Goal: Task Accomplishment & Management: Manage account settings

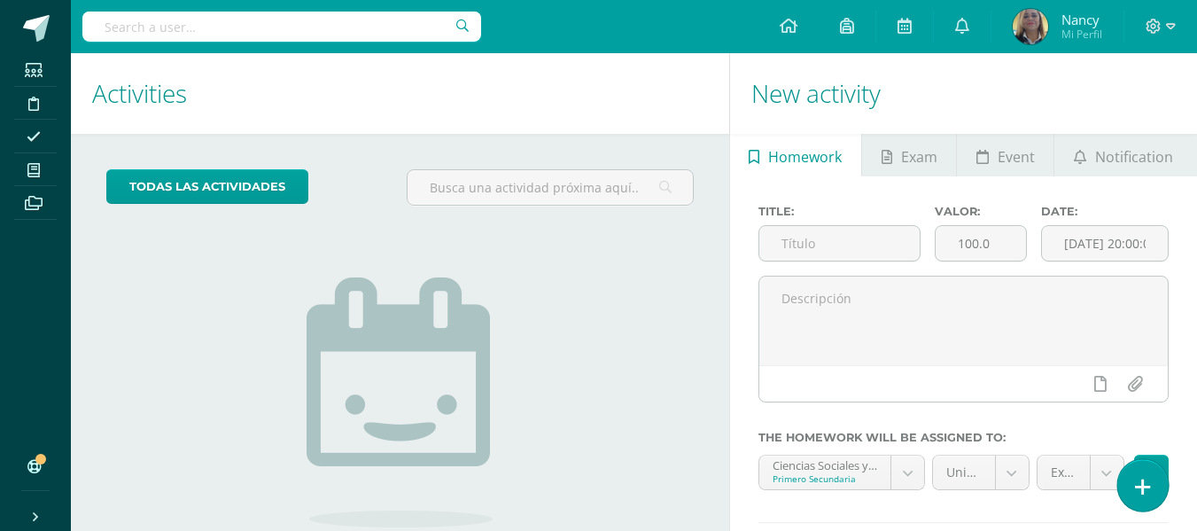
click at [1153, 493] on link at bounding box center [1142, 484] width 51 height 51
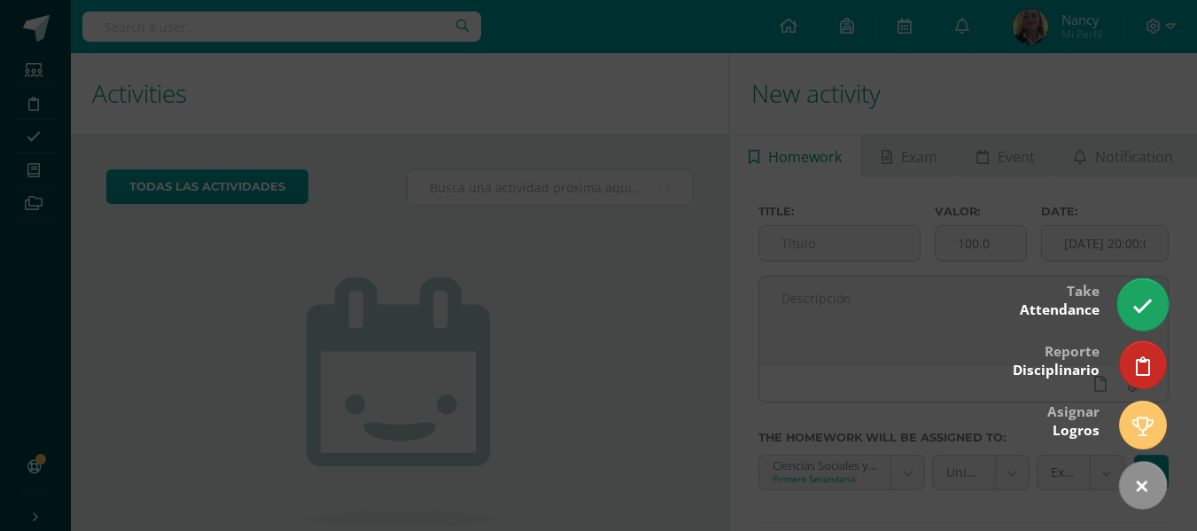
click at [1126, 308] on link at bounding box center [1142, 303] width 51 height 51
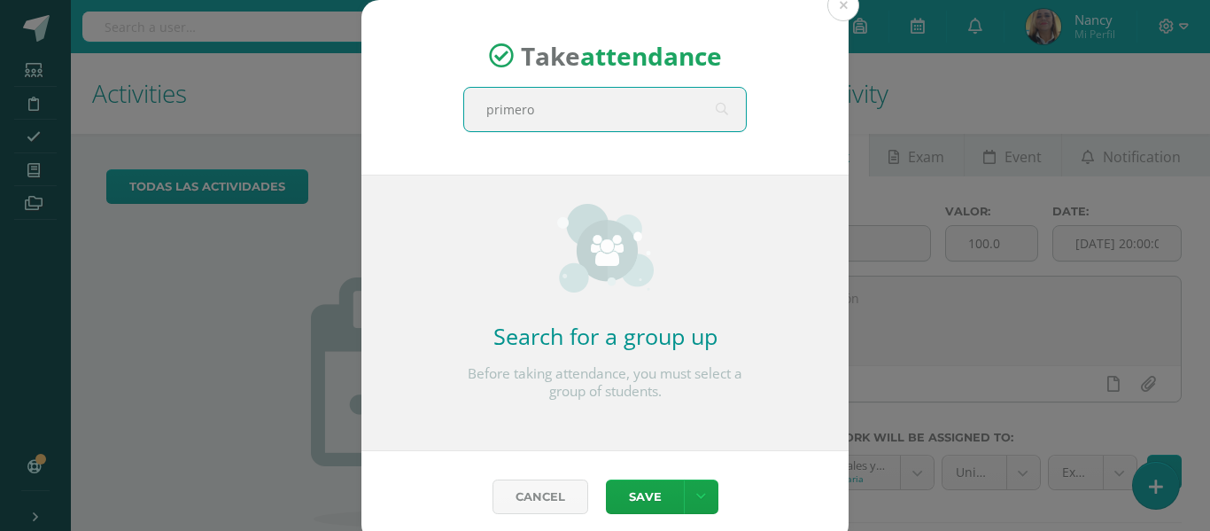
click at [553, 95] on input "primero" at bounding box center [605, 109] width 282 height 43
click at [552, 118] on input "primero" at bounding box center [605, 109] width 282 height 43
type input "p"
click at [570, 137] on div "Take attendance" at bounding box center [605, 87] width 487 height 175
click at [580, 116] on input "text" at bounding box center [605, 109] width 282 height 43
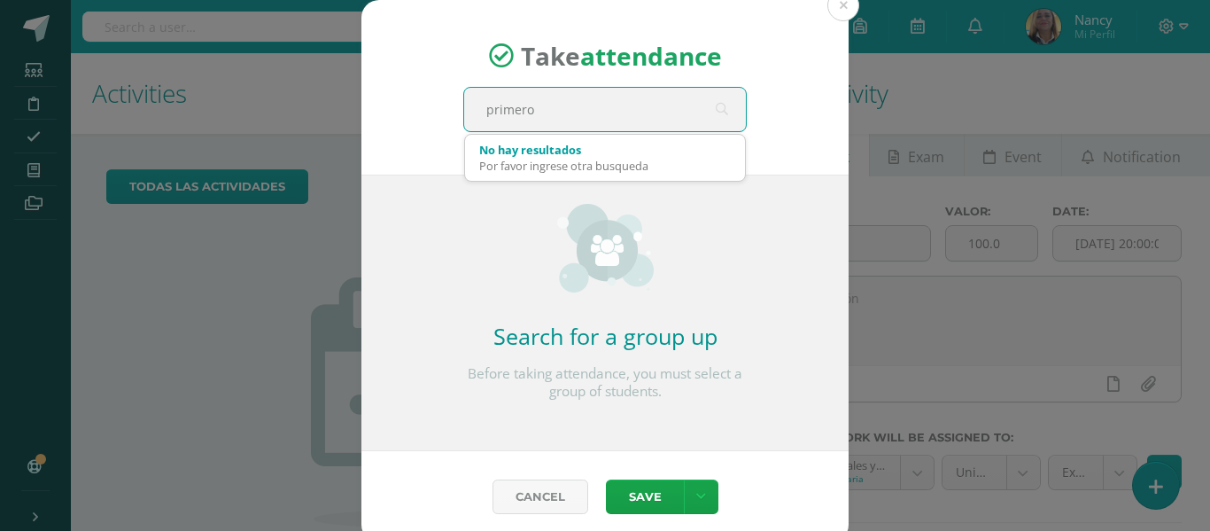
type input "primero"
click at [161, 311] on div "Take attendance primero No hay resultados Por favor ingrese otra busqueda Searc…" at bounding box center [605, 271] width 1196 height 542
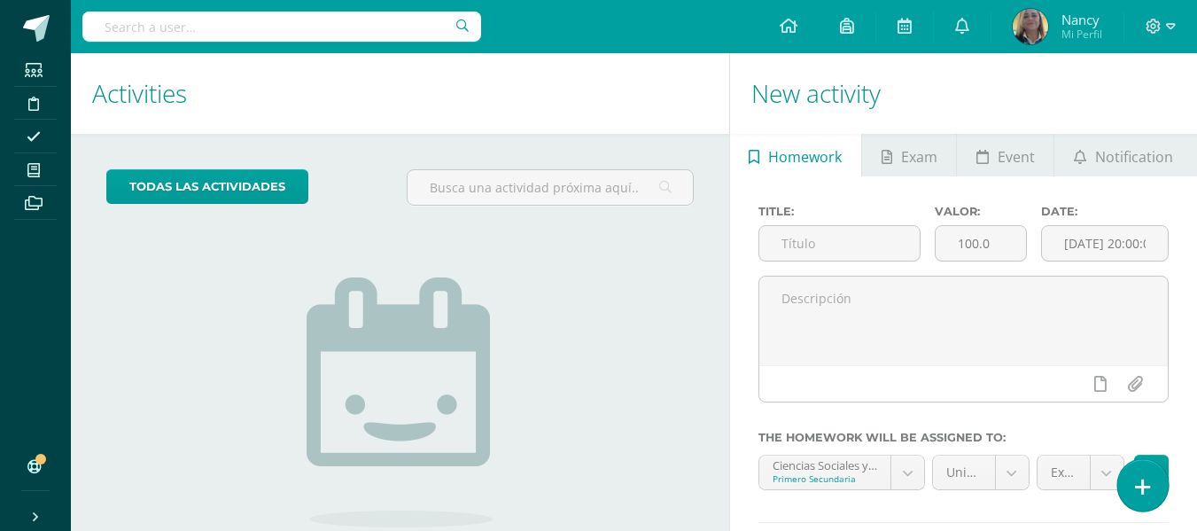
click at [1149, 491] on icon at bounding box center [1143, 487] width 16 height 20
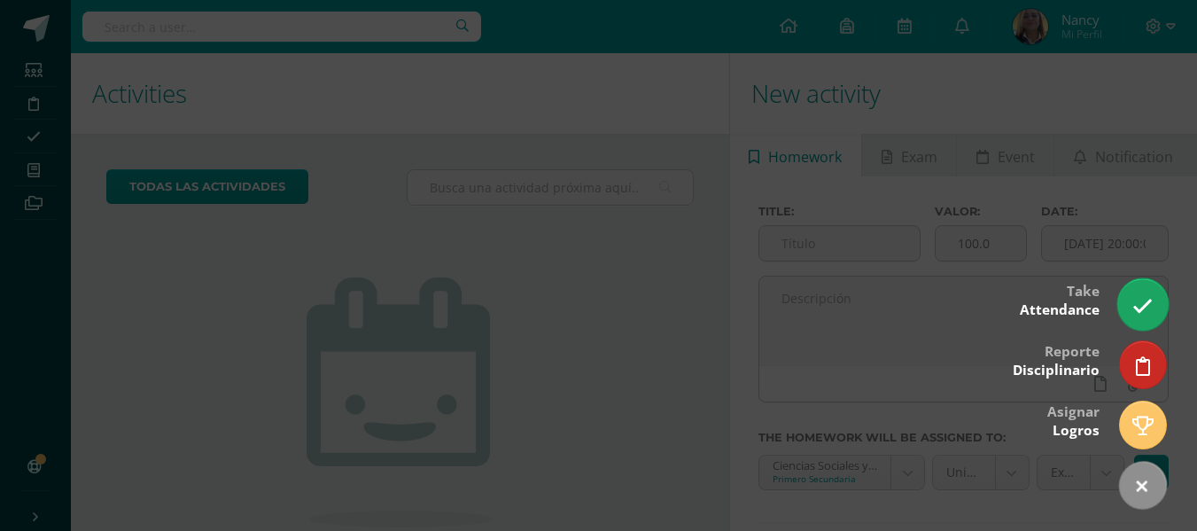
click at [1135, 310] on icon at bounding box center [1142, 306] width 20 height 20
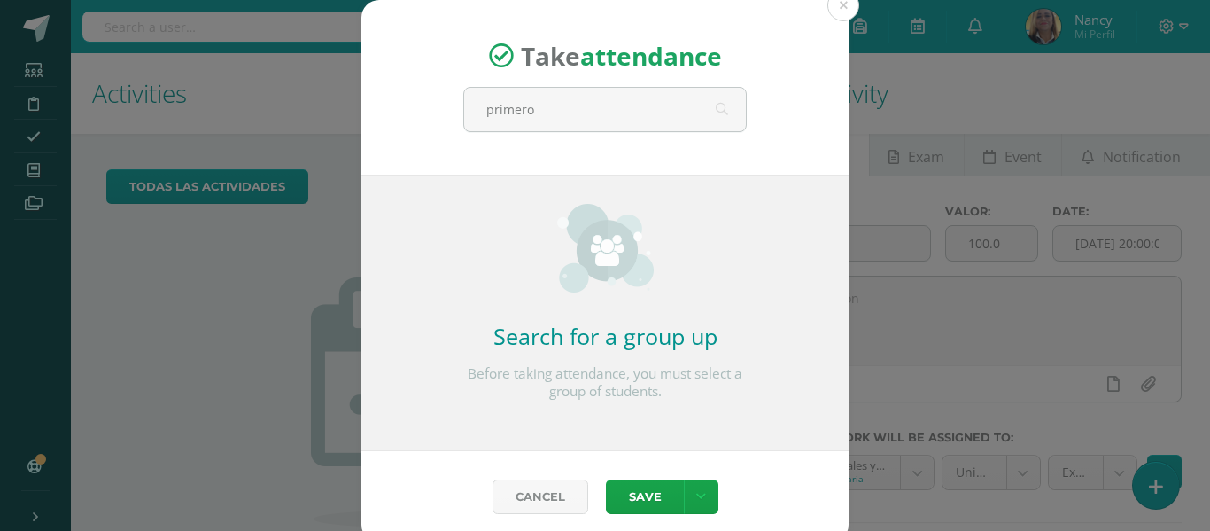
click at [1143, 318] on div "Take attendance primero Search for a group up Before taking attendance, you mus…" at bounding box center [605, 271] width 1196 height 542
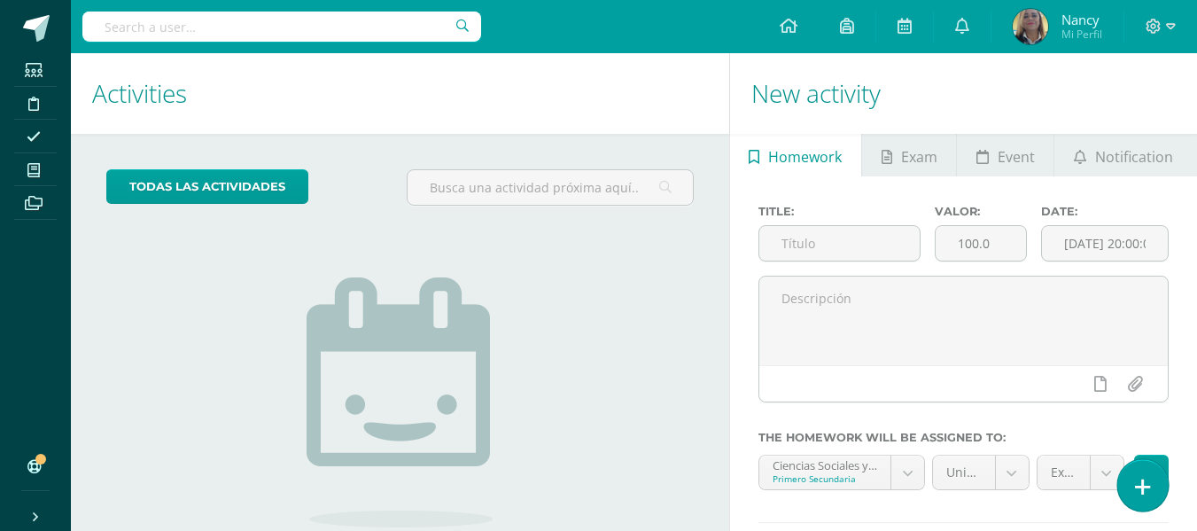
click at [1148, 498] on link at bounding box center [1142, 484] width 51 height 51
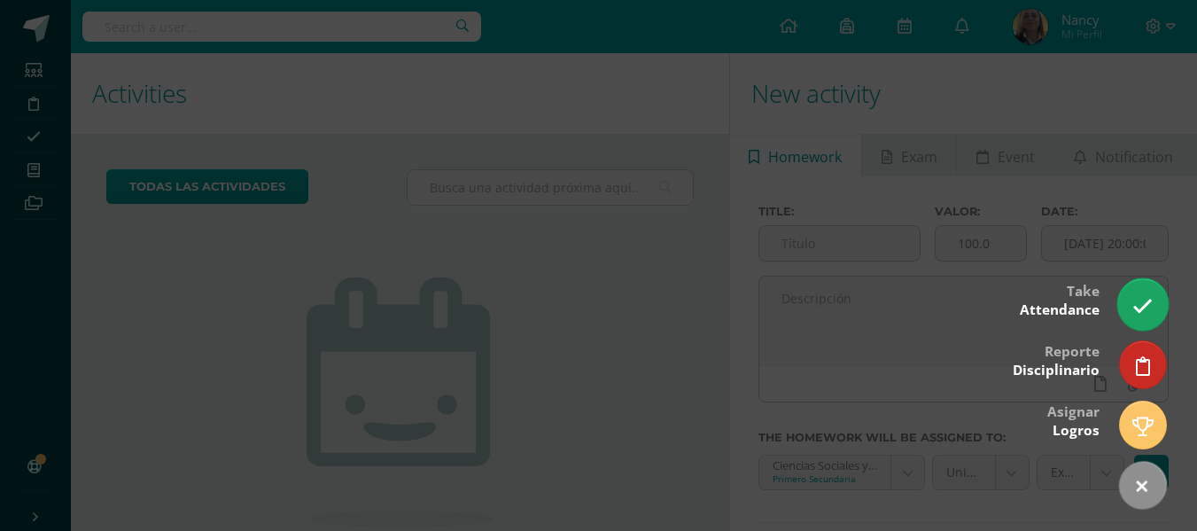
click at [1141, 292] on link at bounding box center [1142, 303] width 51 height 51
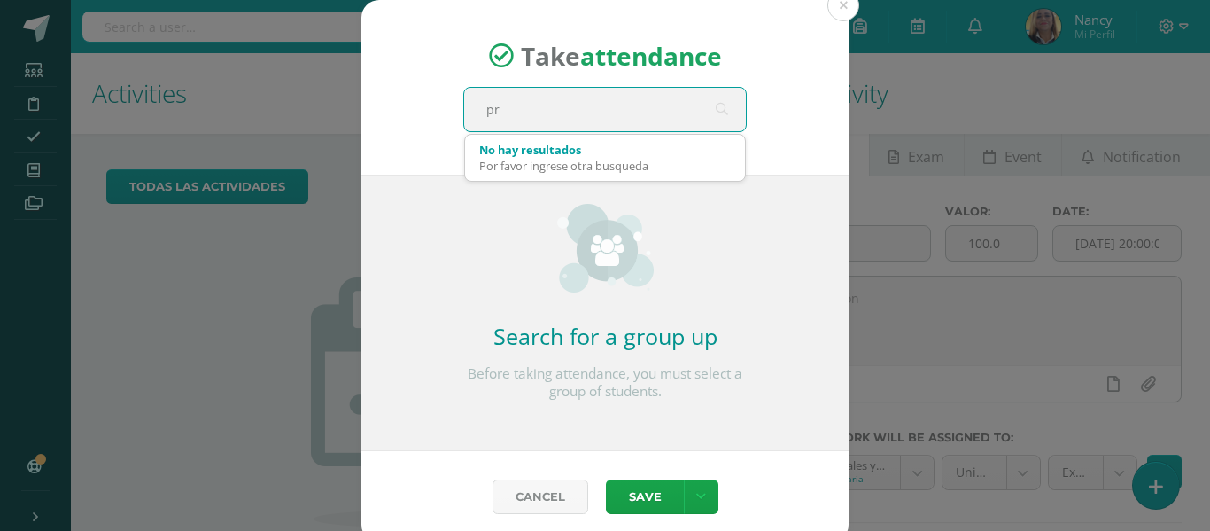
type input "p"
type input "primero b"
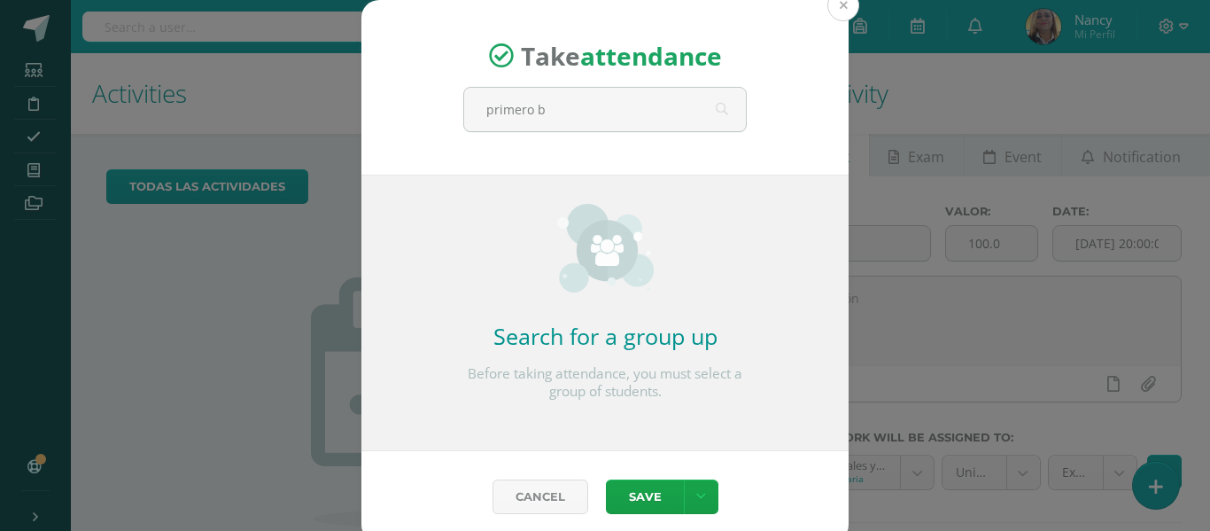
click at [837, 1] on button at bounding box center [844, 5] width 32 height 32
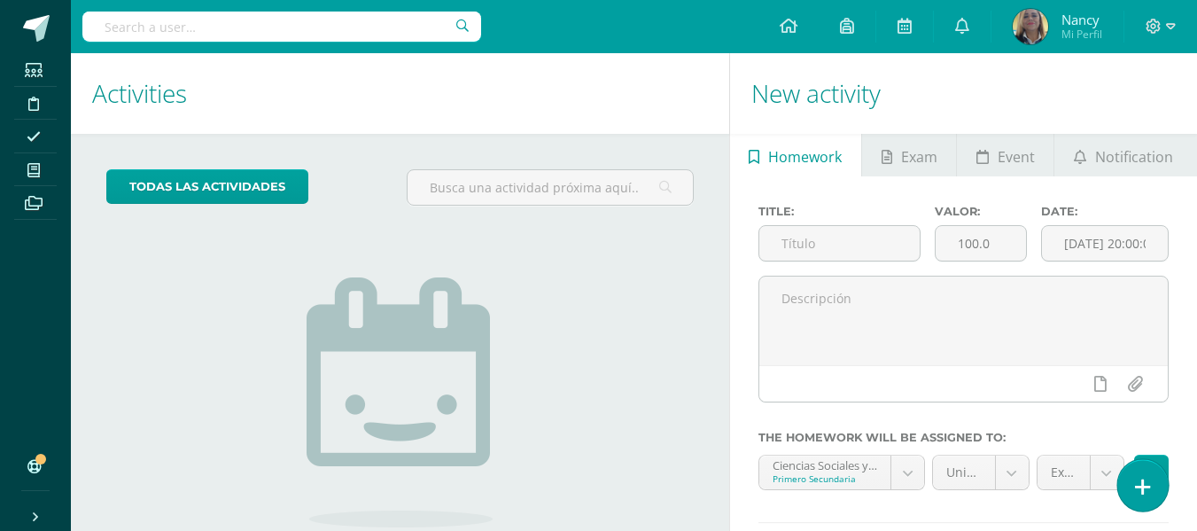
click at [1131, 486] on link at bounding box center [1142, 484] width 51 height 51
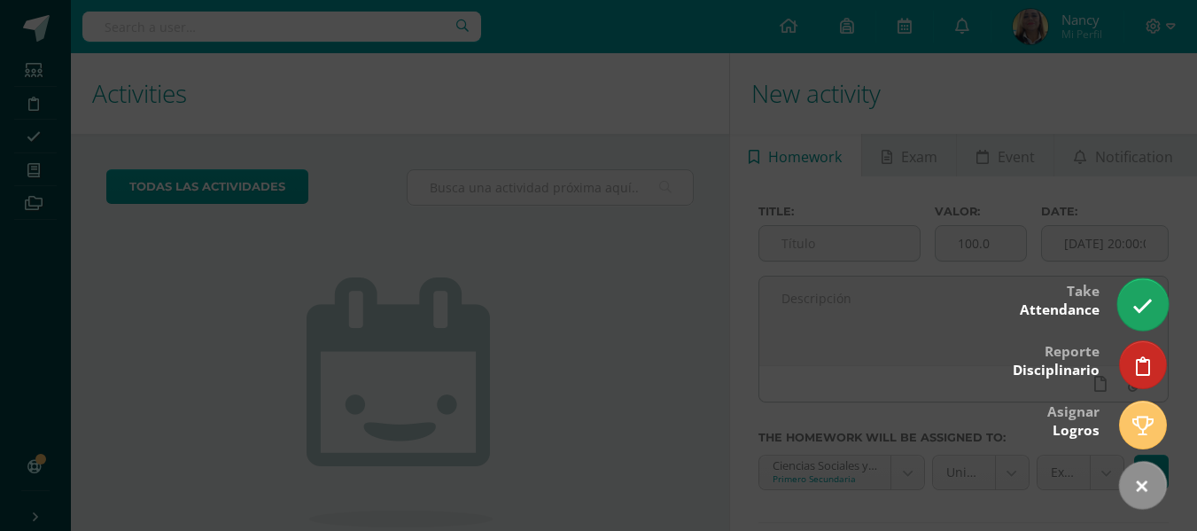
click at [1143, 311] on icon at bounding box center [1142, 306] width 20 height 20
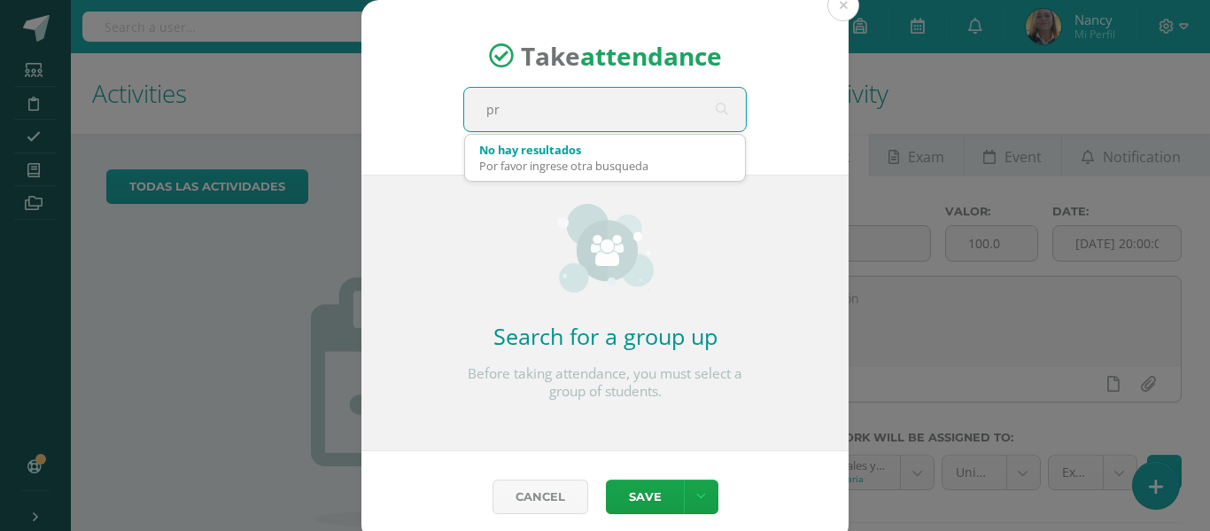
type input "p"
type input "primero"
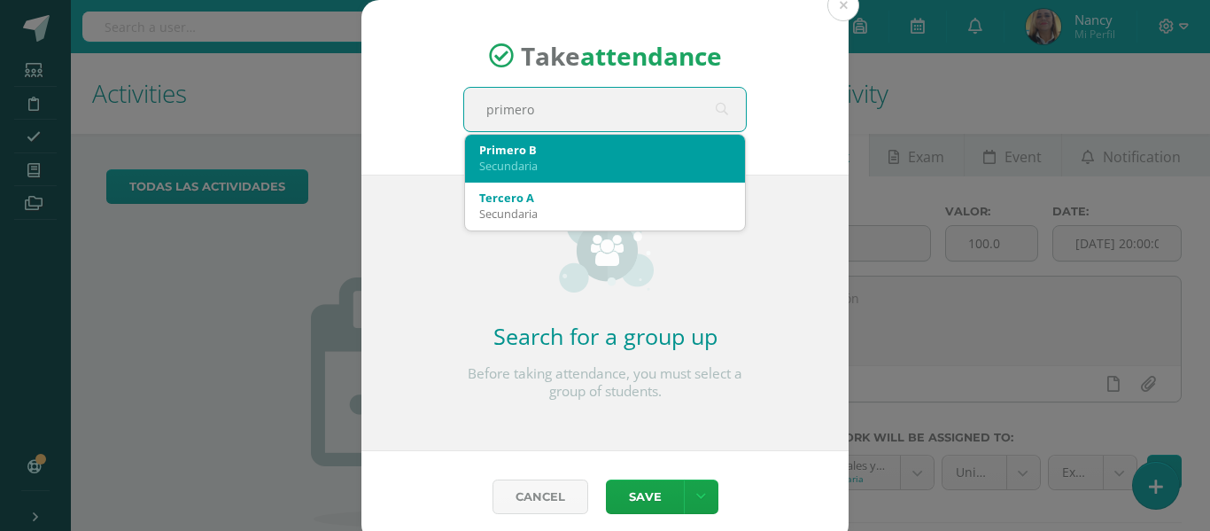
click at [496, 167] on div "Secundaria" at bounding box center [605, 166] width 252 height 16
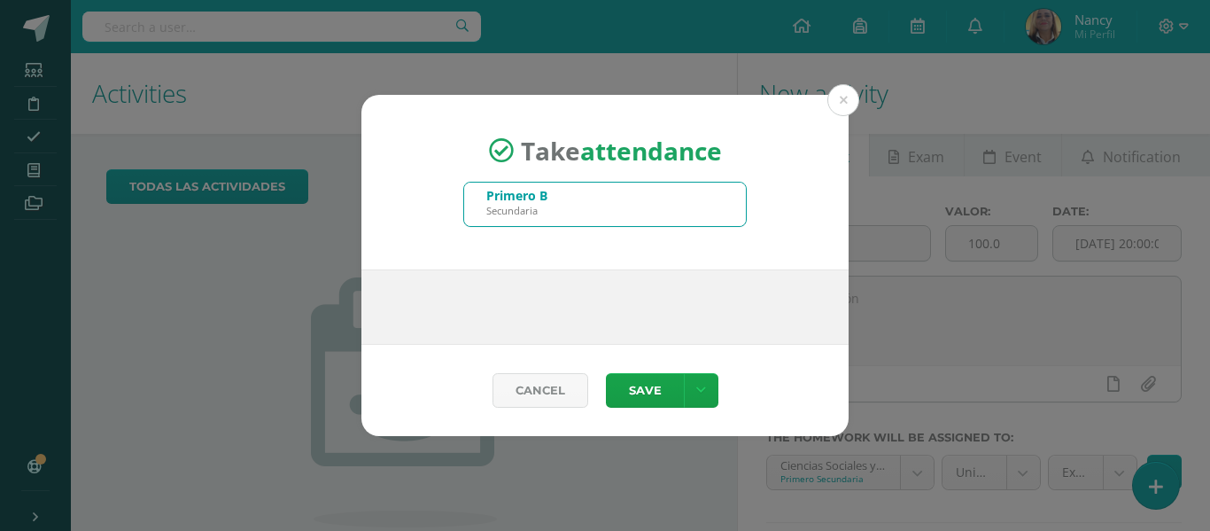
click at [282, 222] on div "Take attendance Primero B Secundaria primero Search for a group up Before takin…" at bounding box center [605, 265] width 1196 height 341
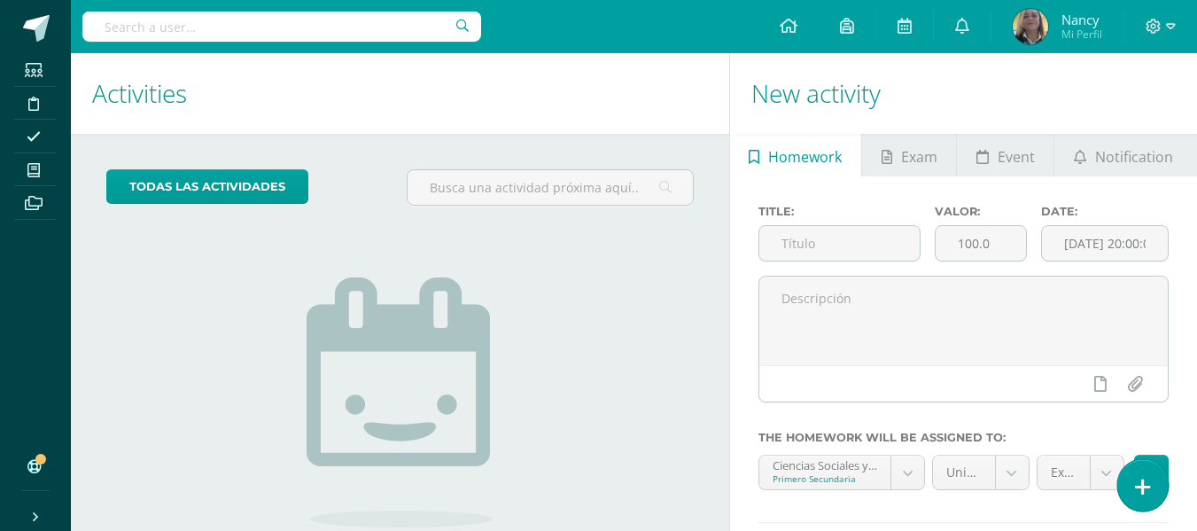
click at [1139, 473] on link at bounding box center [1142, 484] width 51 height 51
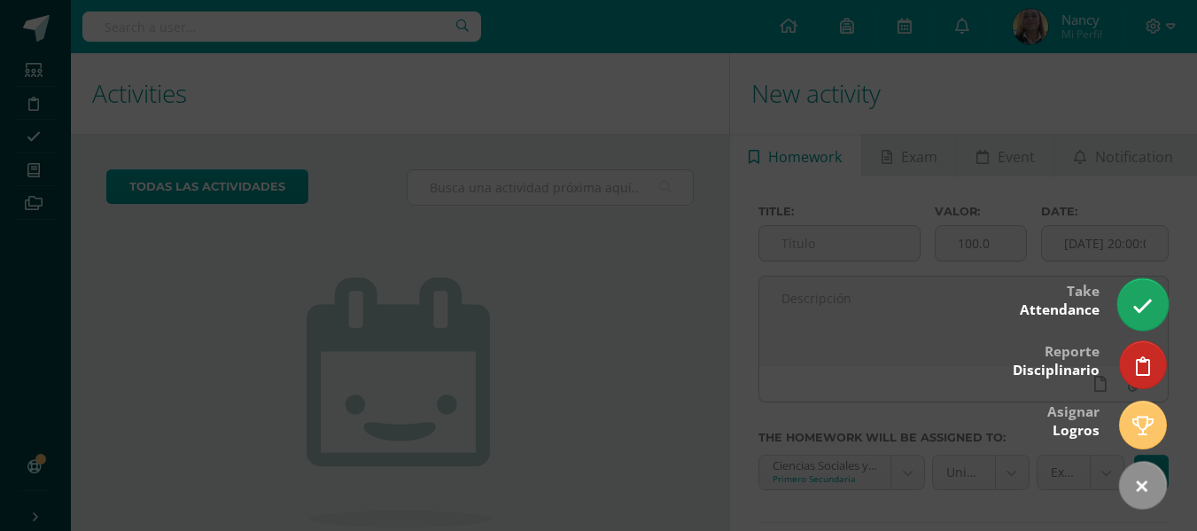
click at [1148, 288] on link at bounding box center [1142, 303] width 51 height 51
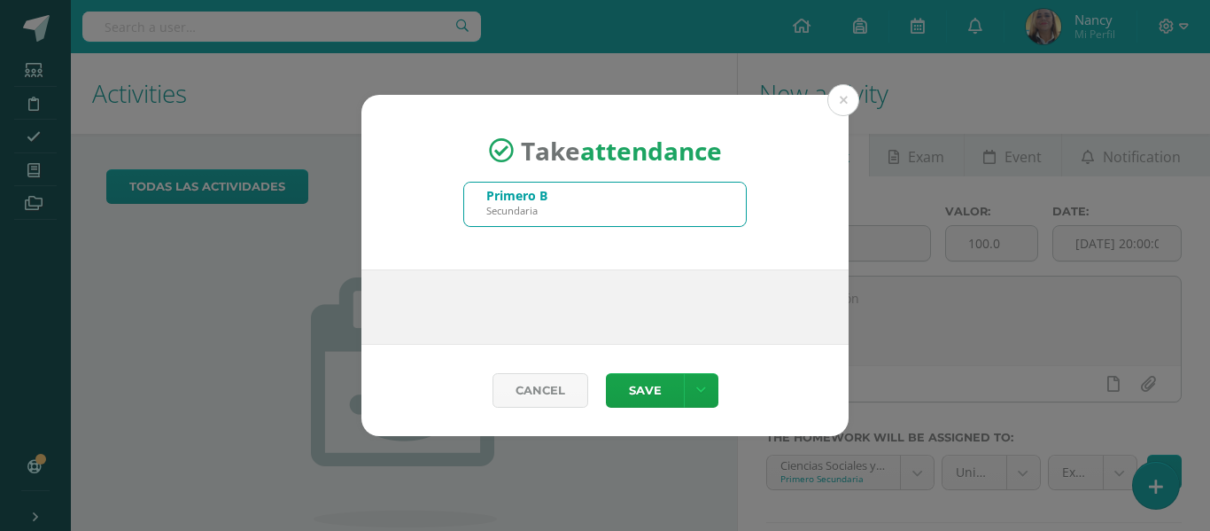
click at [617, 206] on div "Primero B Secundaria" at bounding box center [605, 204] width 282 height 43
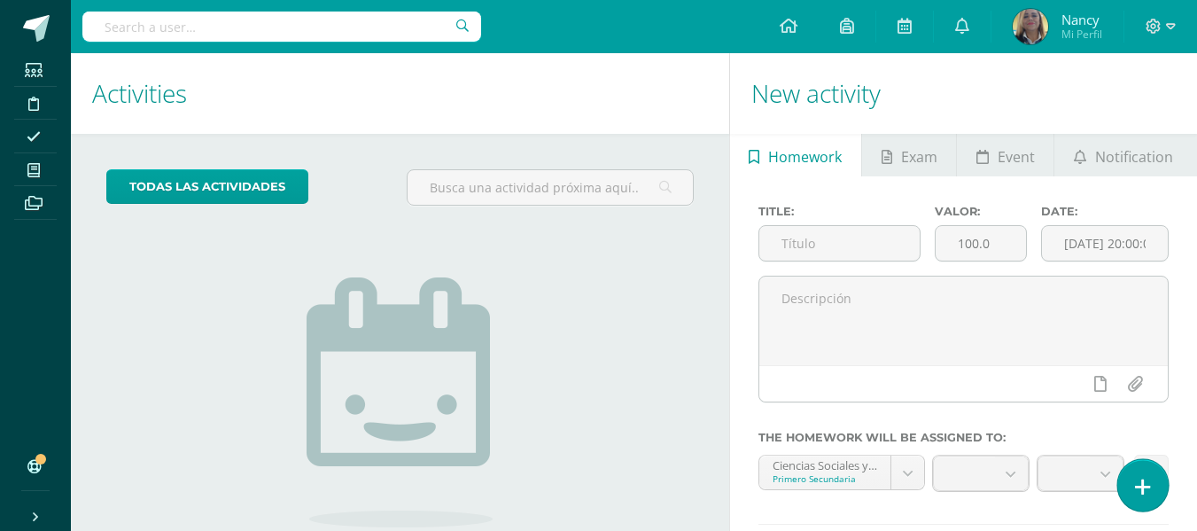
click at [1134, 477] on link at bounding box center [1142, 484] width 51 height 51
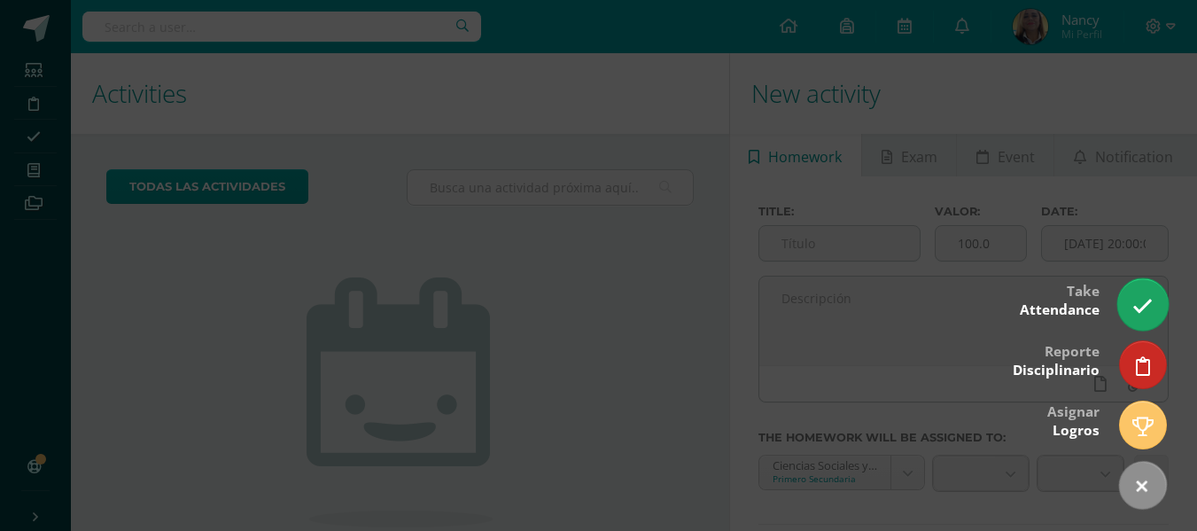
click at [1135, 308] on icon at bounding box center [1142, 306] width 20 height 20
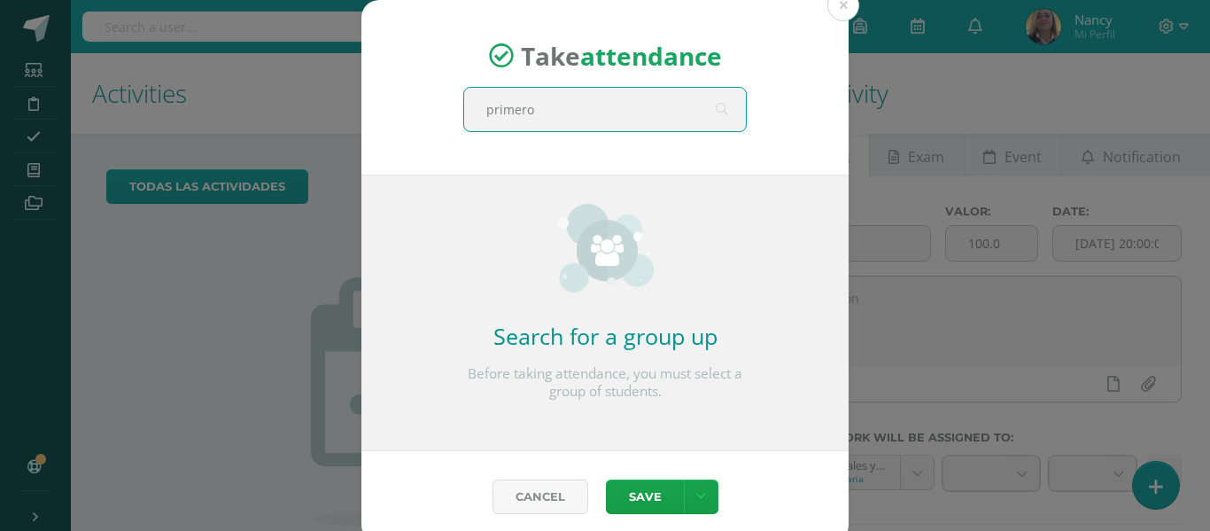
type input "primero b"
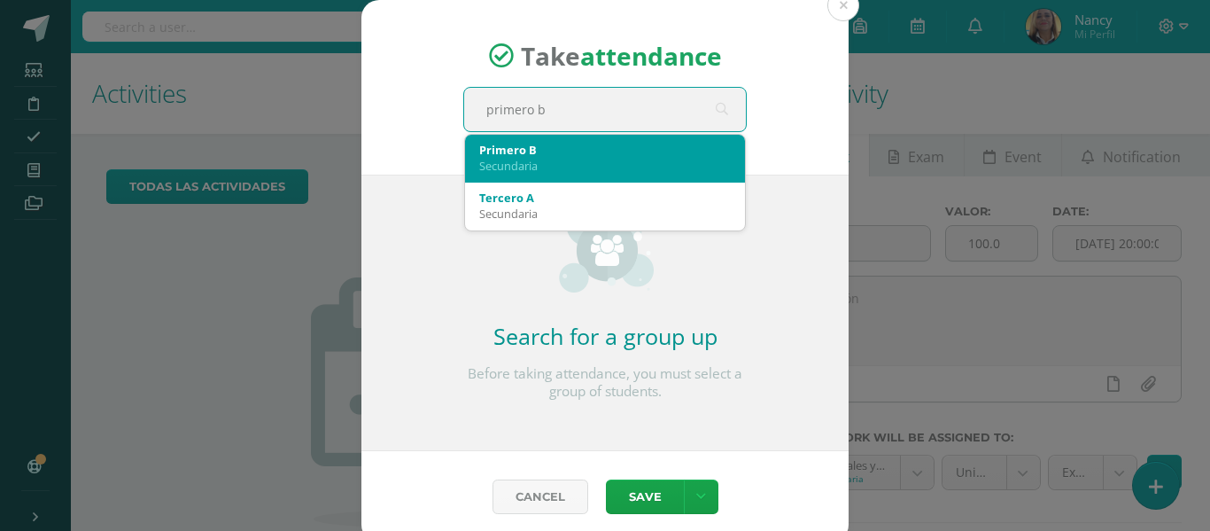
click at [487, 159] on div "Secundaria" at bounding box center [605, 166] width 252 height 16
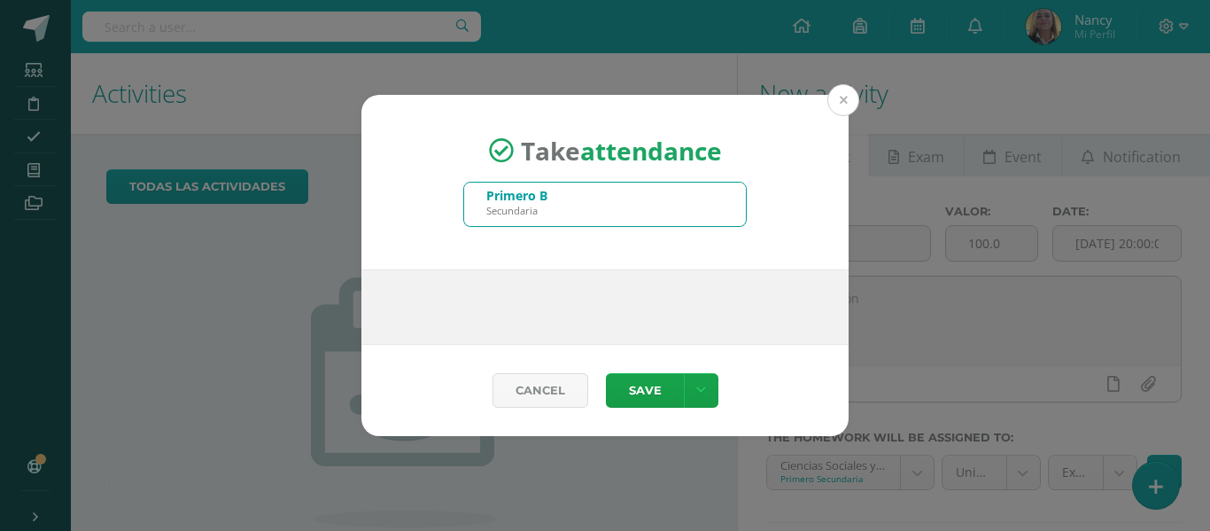
click at [839, 102] on button at bounding box center [844, 100] width 32 height 32
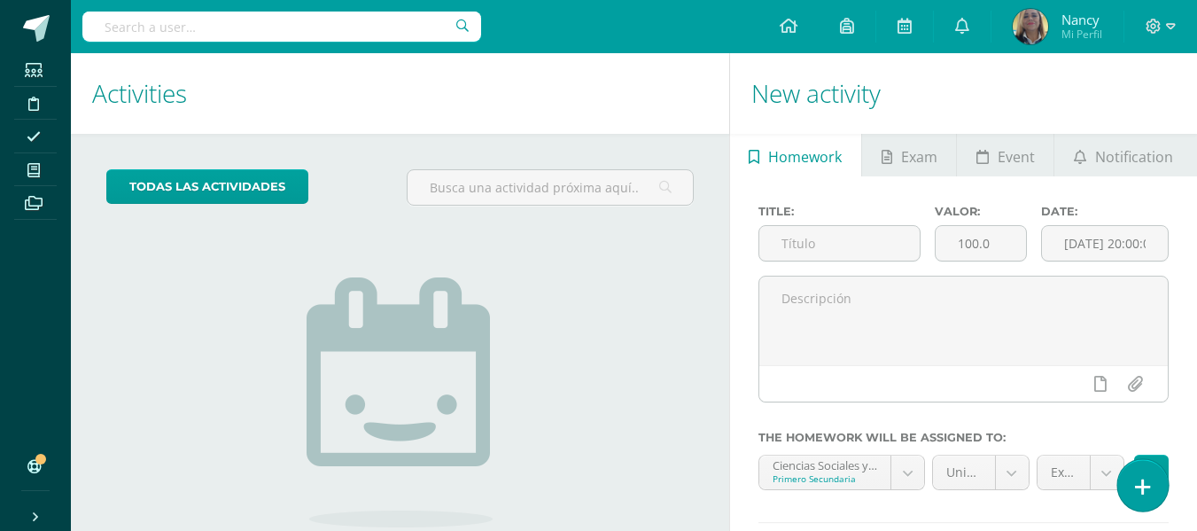
click at [1143, 479] on icon at bounding box center [1143, 487] width 16 height 20
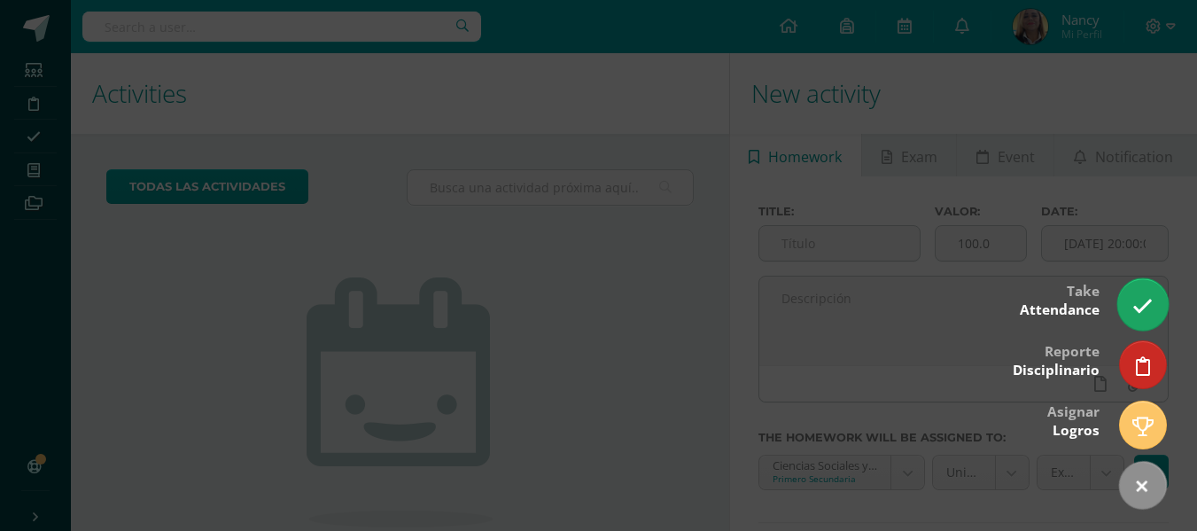
click at [1135, 313] on icon at bounding box center [1142, 306] width 20 height 20
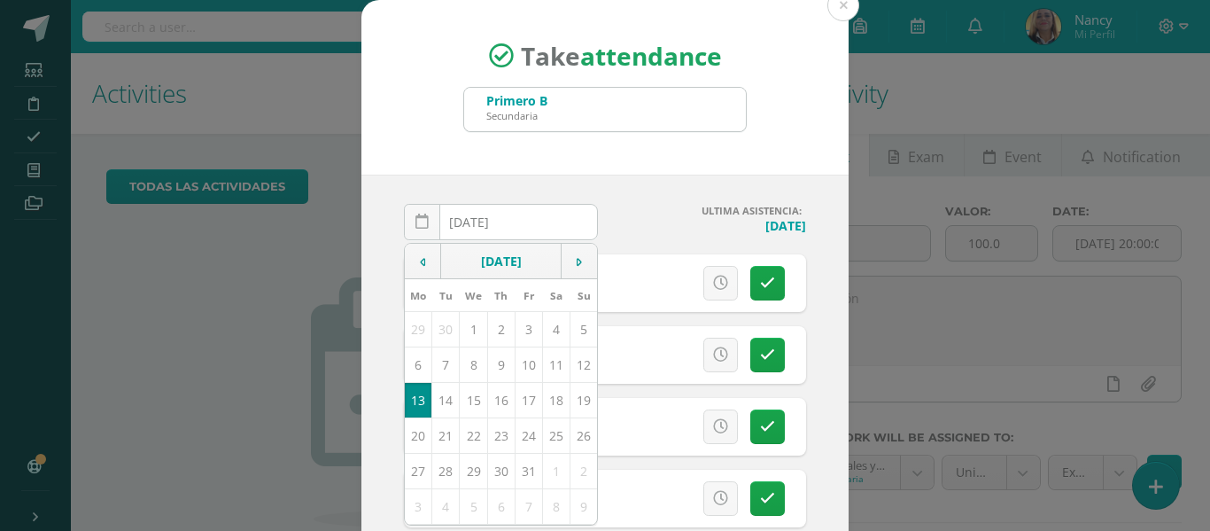
click at [986, 309] on div "Take attendance Primero B Secundaria primero b 2025-10-13 October, 2025 Mo Tu W…" at bounding box center [605, 335] width 1196 height 670
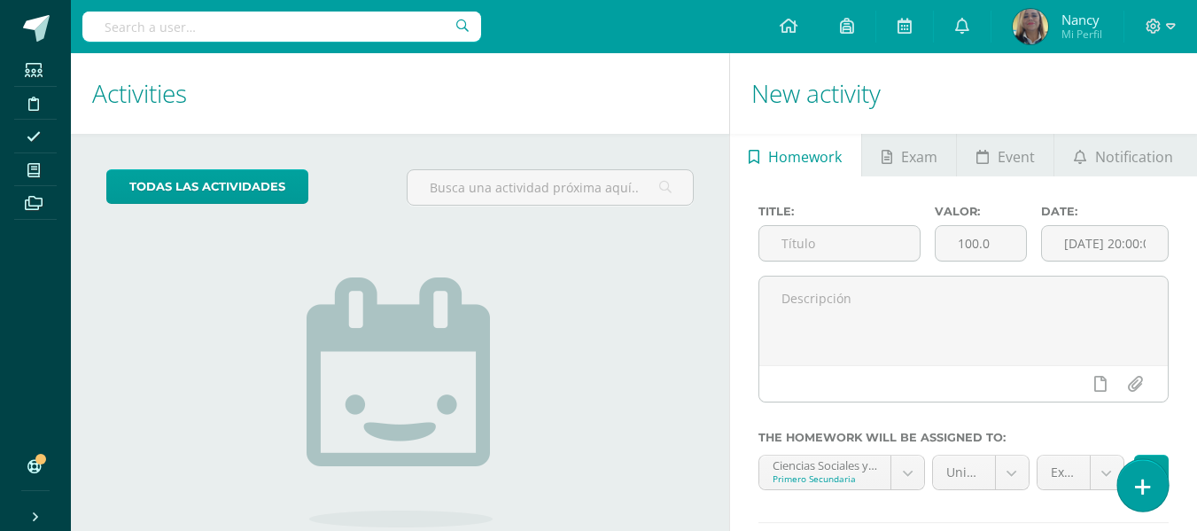
click at [1139, 486] on icon at bounding box center [1143, 487] width 16 height 20
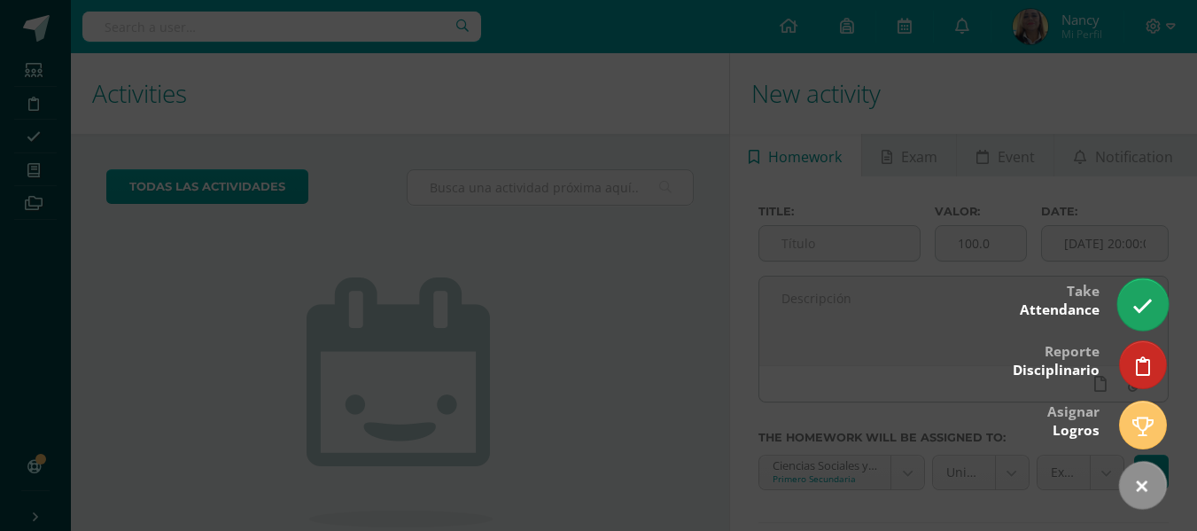
click at [1147, 302] on icon at bounding box center [1142, 306] width 20 height 20
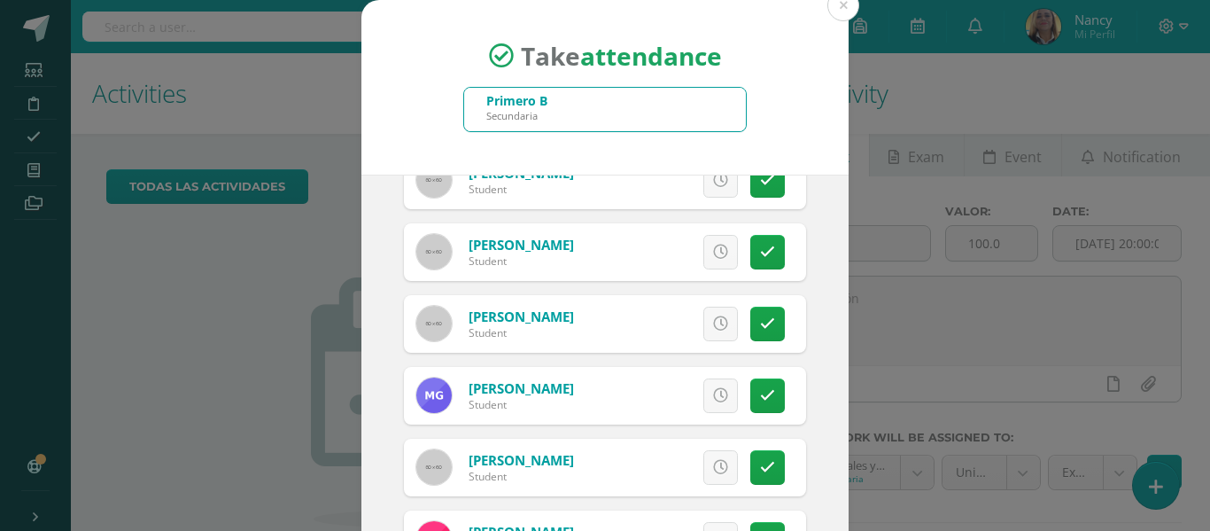
scroll to position [876, 0]
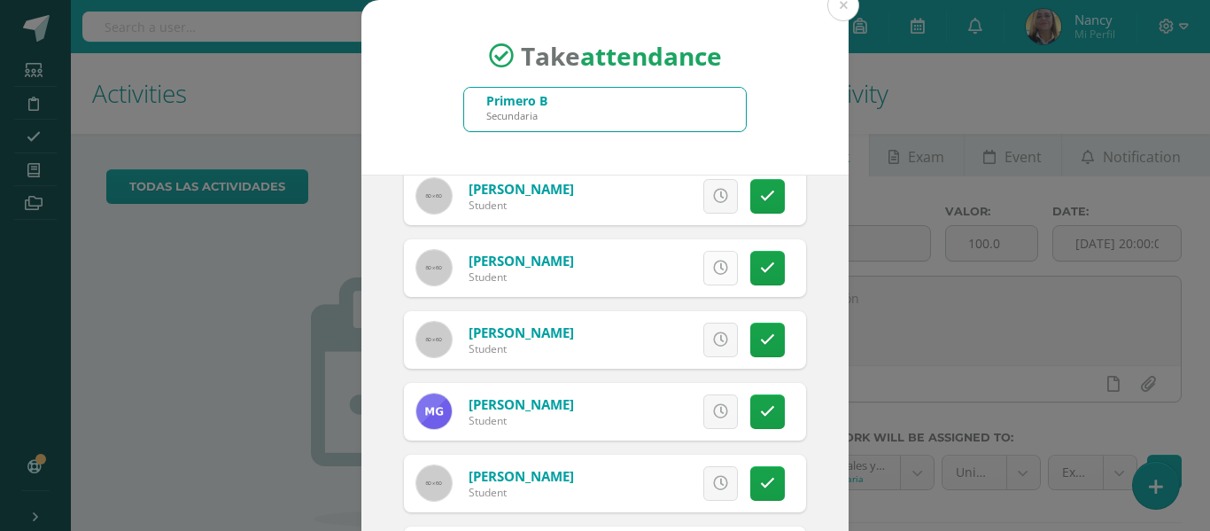
click at [713, 268] on icon at bounding box center [720, 268] width 15 height 15
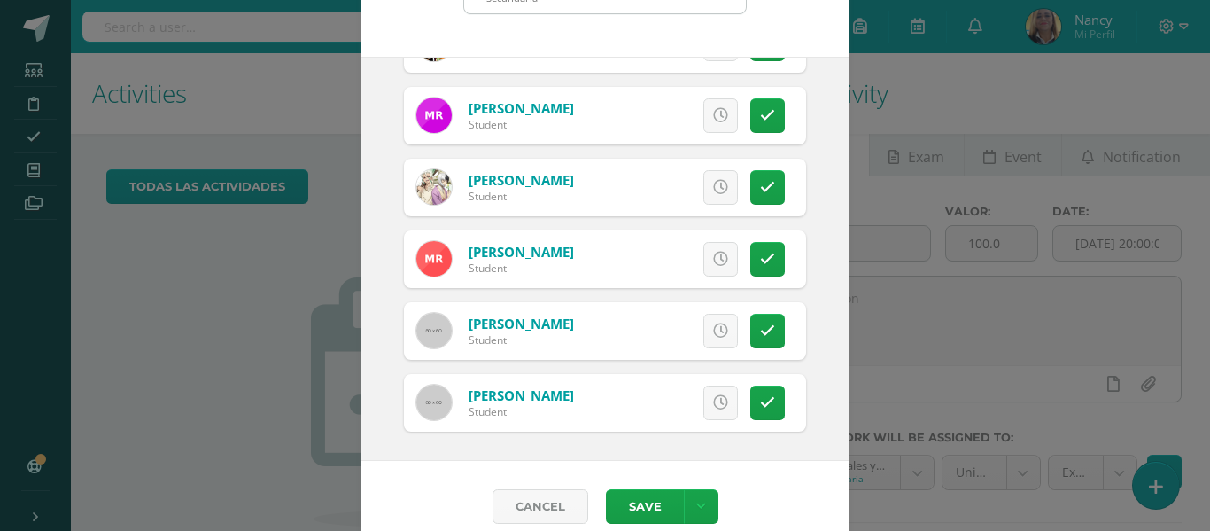
scroll to position [139, 0]
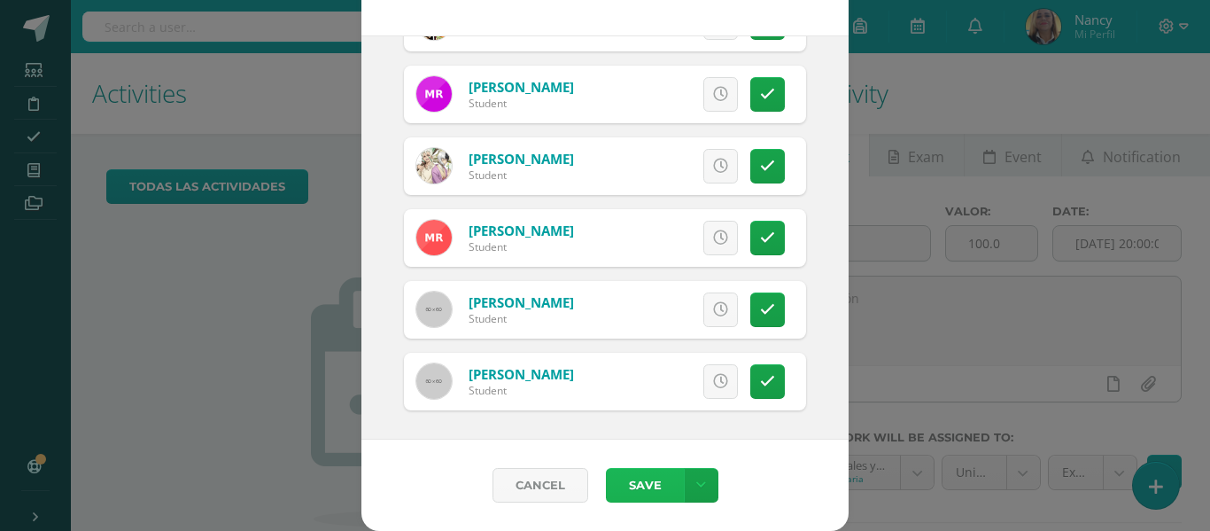
click at [644, 478] on button "Save" at bounding box center [645, 485] width 78 height 35
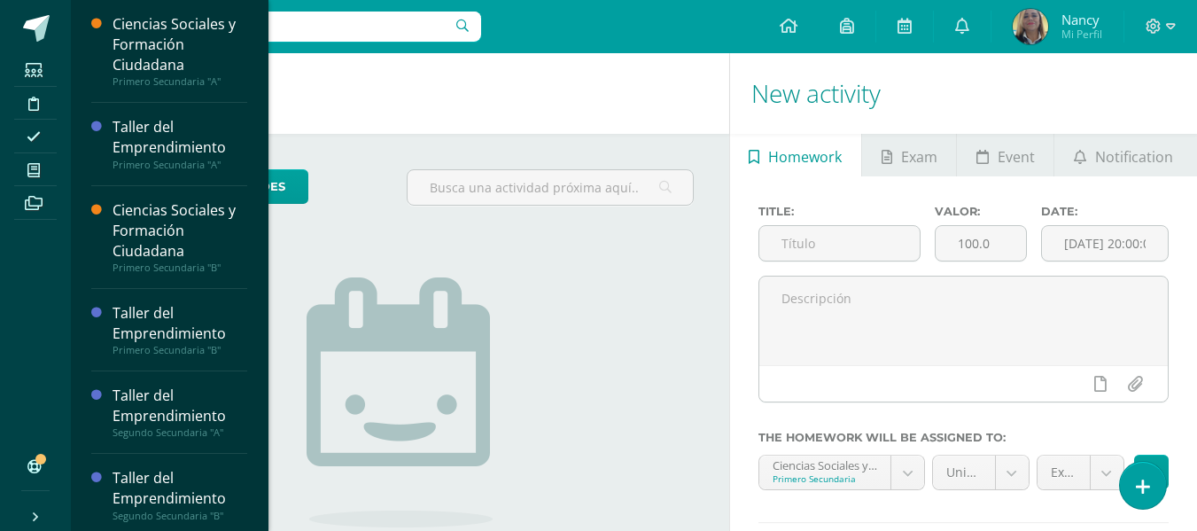
scroll to position [461, 0]
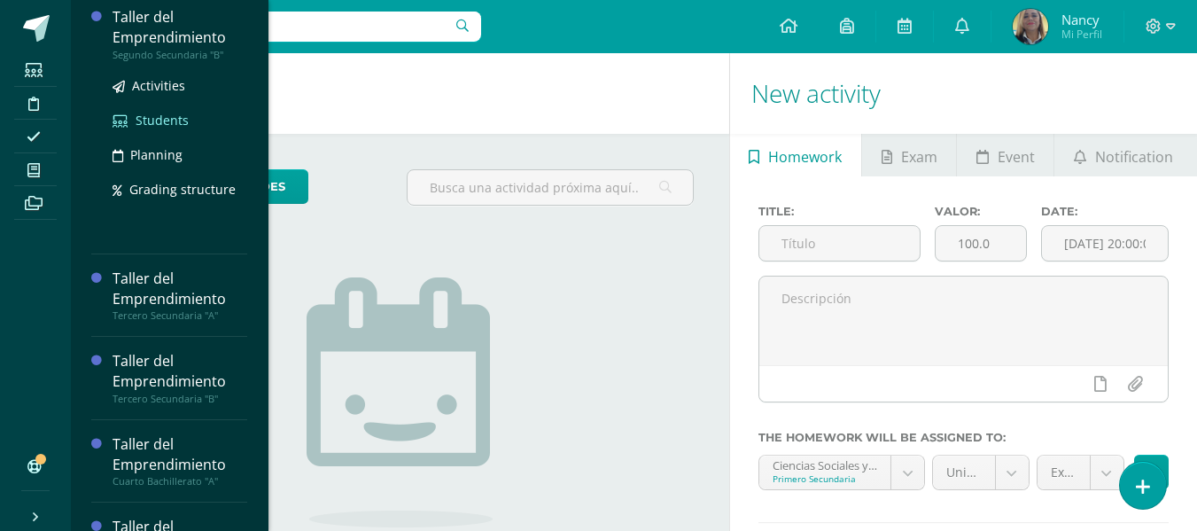
click at [170, 124] on span "Students" at bounding box center [162, 120] width 53 height 17
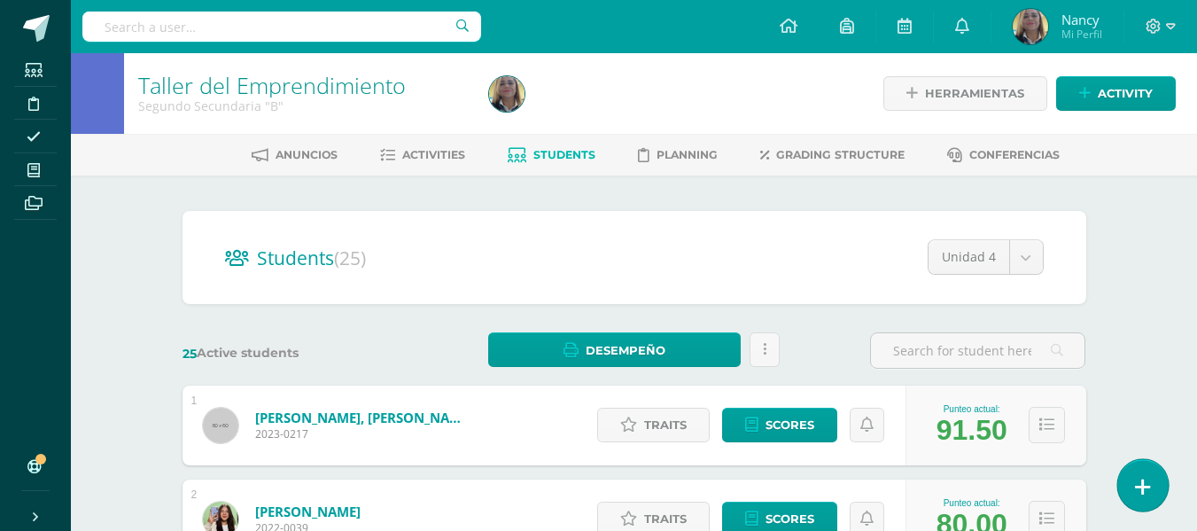
click at [1135, 481] on icon at bounding box center [1143, 487] width 16 height 20
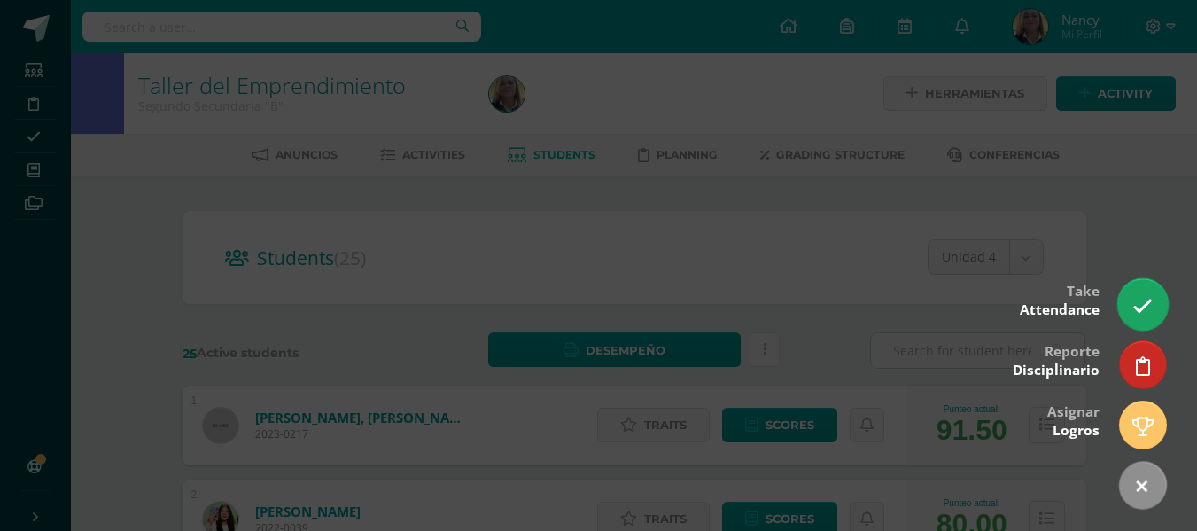
click at [1132, 293] on link at bounding box center [1142, 303] width 51 height 51
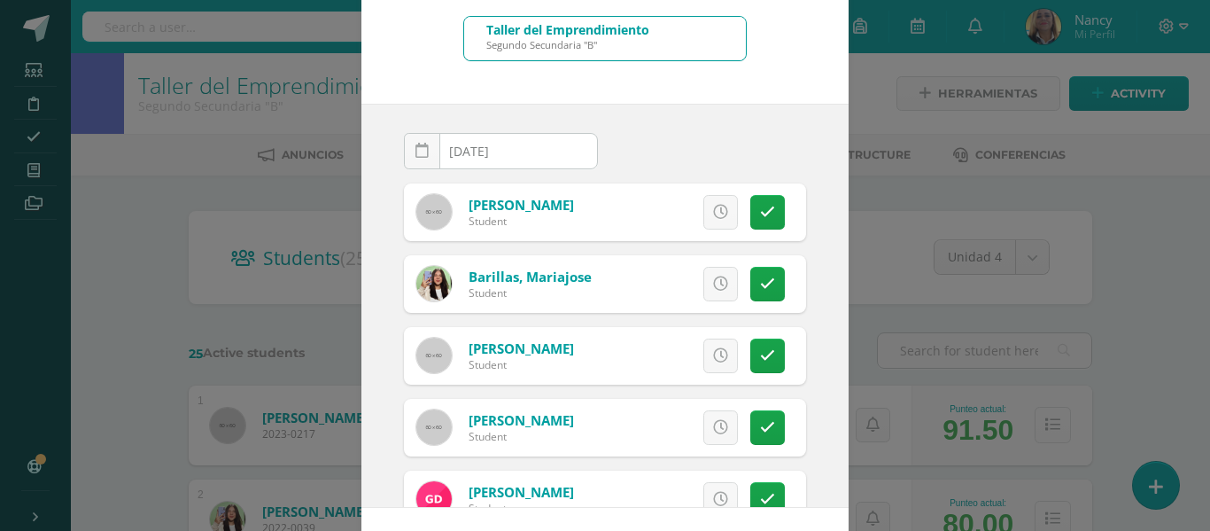
scroll to position [106, 0]
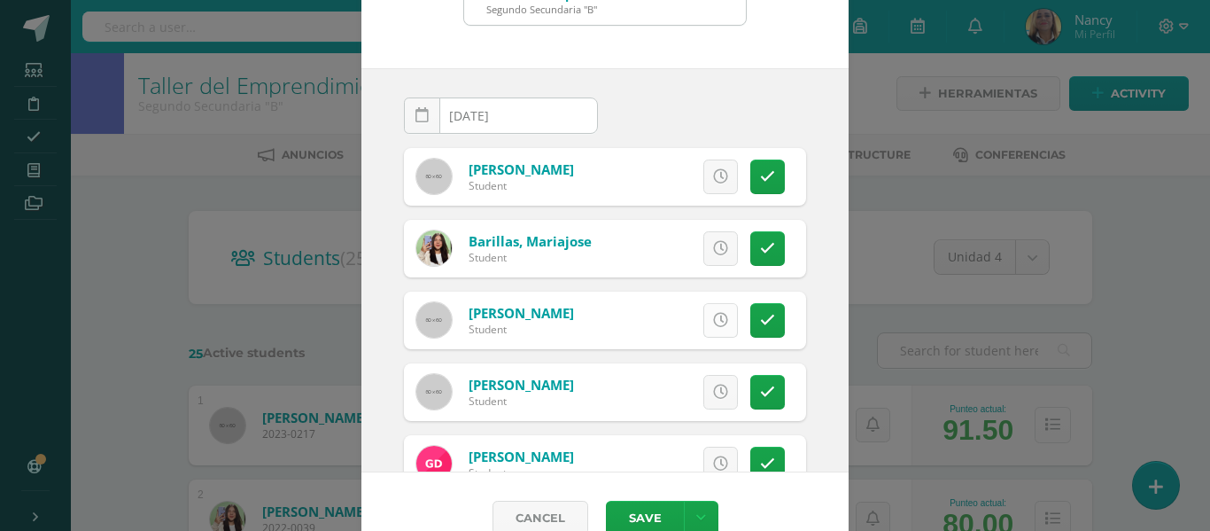
click at [713, 316] on icon at bounding box center [720, 320] width 15 height 15
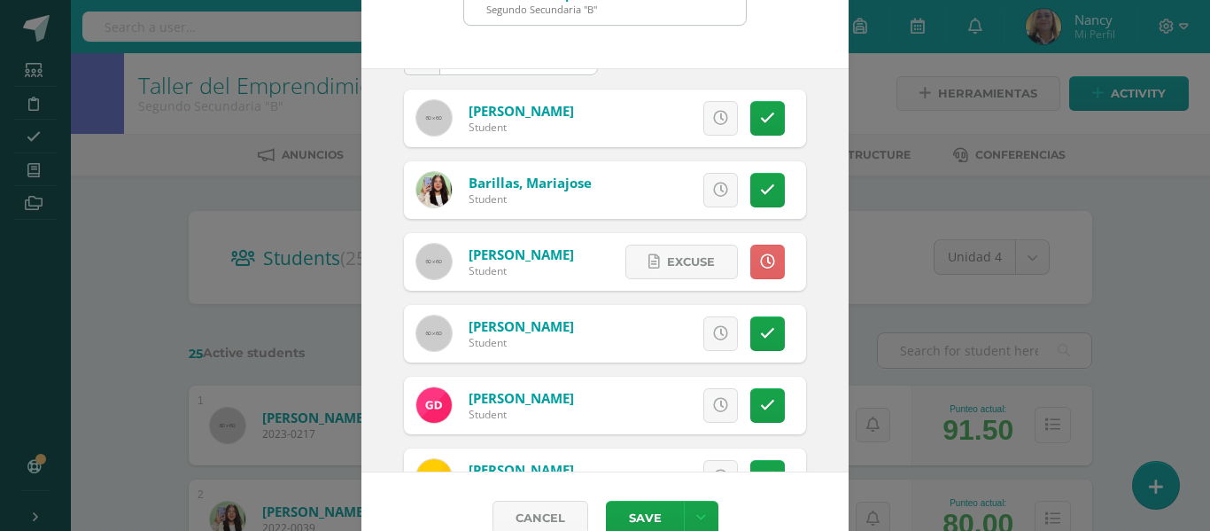
scroll to position [71, 0]
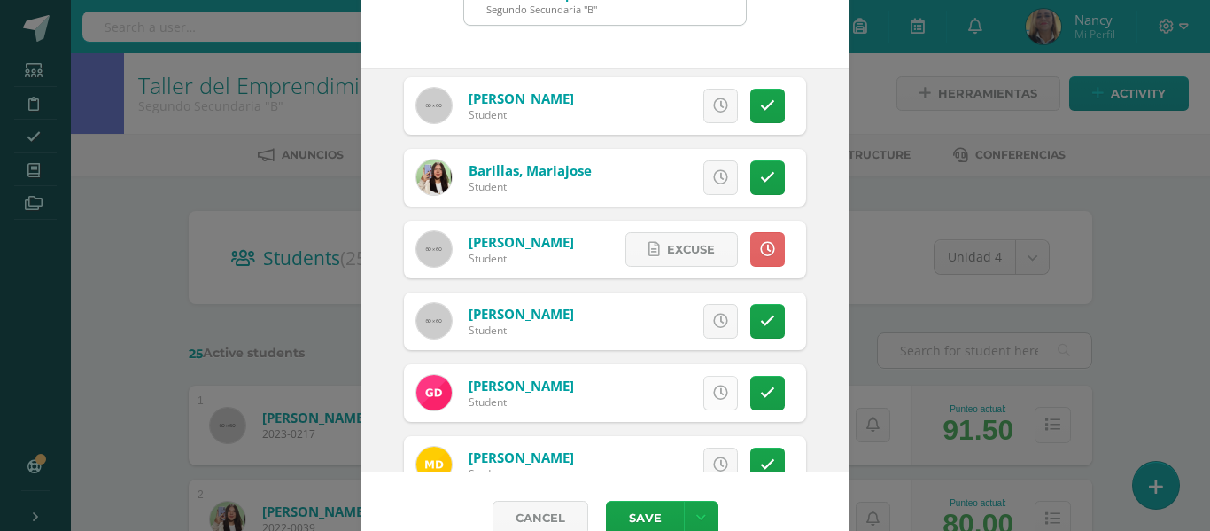
click at [713, 396] on icon at bounding box center [720, 392] width 15 height 15
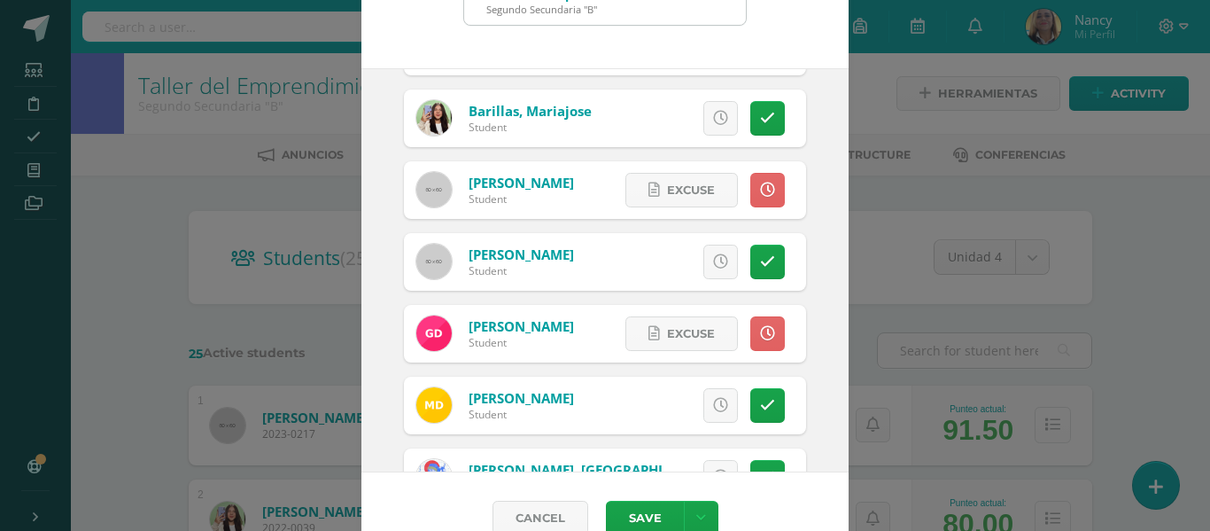
scroll to position [142, 0]
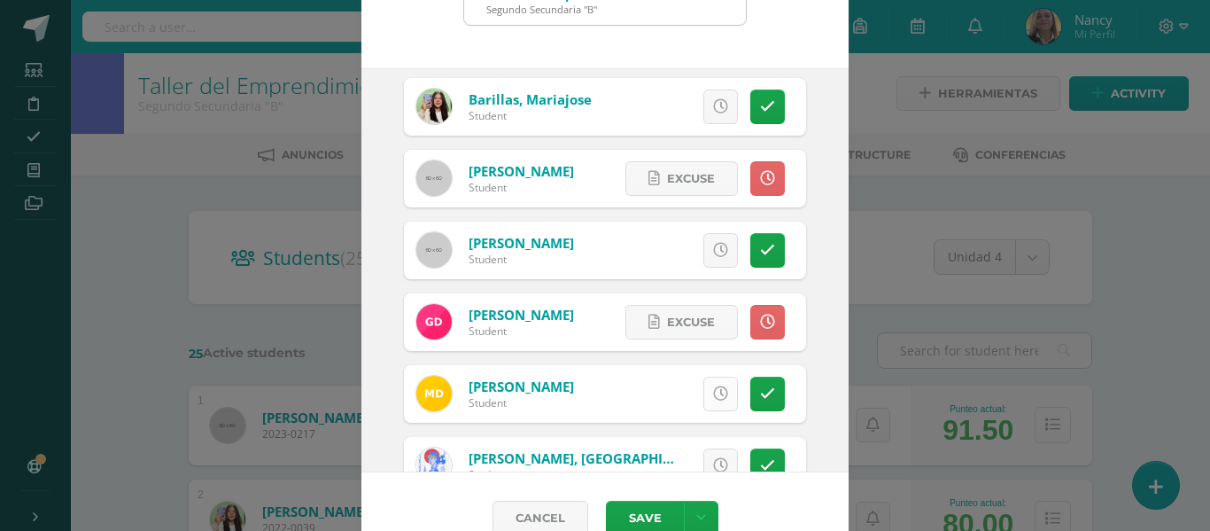
click at [713, 394] on icon at bounding box center [720, 393] width 15 height 15
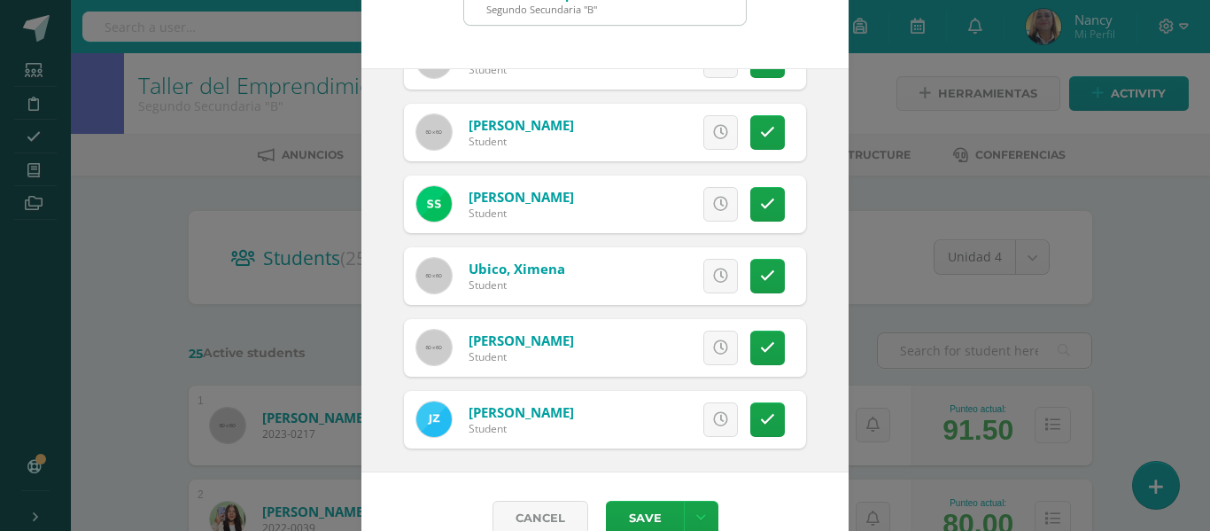
scroll to position [1485, 0]
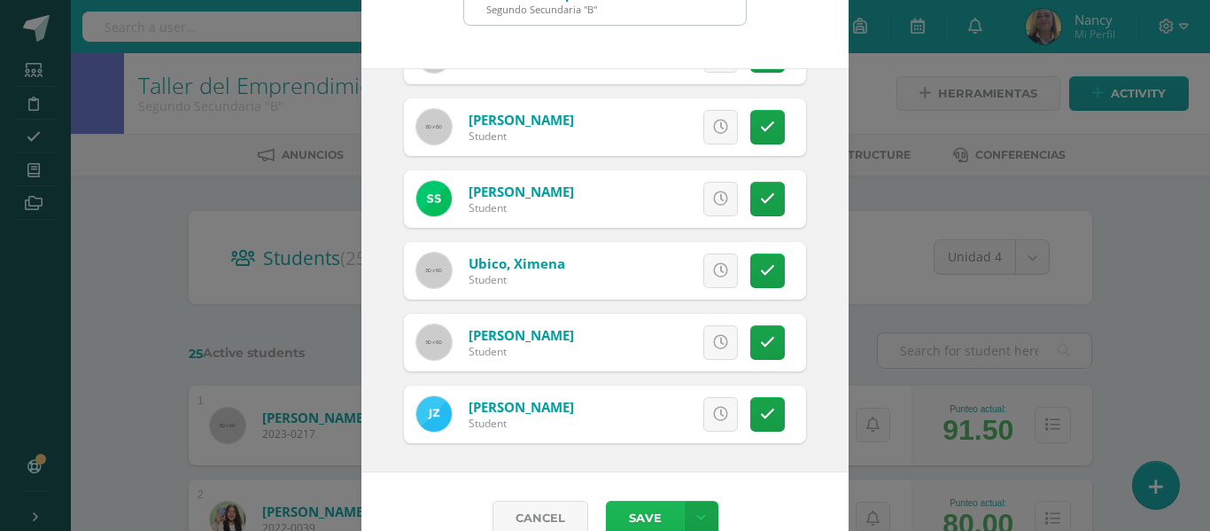
click at [625, 513] on button "Save" at bounding box center [645, 518] width 78 height 35
